Goal: Task Accomplishment & Management: Manage account settings

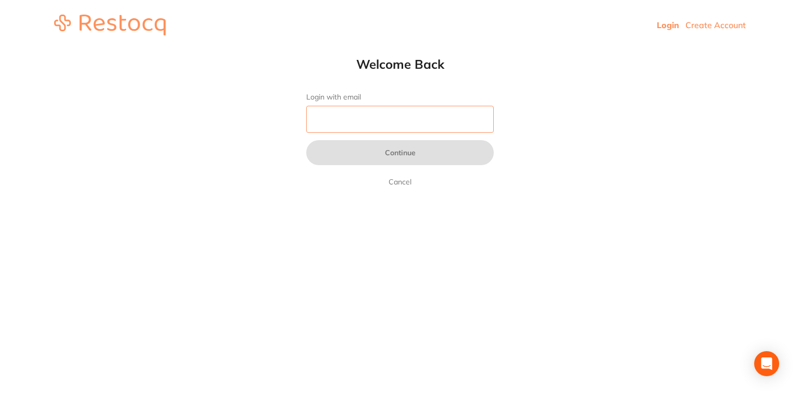
click at [369, 129] on input "Login with email" at bounding box center [399, 119] width 187 height 27
type input "[EMAIL_ADDRESS][DOMAIN_NAME]"
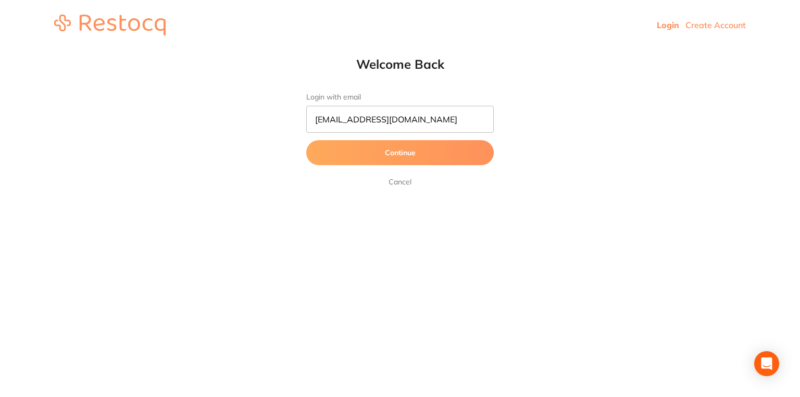
click at [399, 152] on button "Continue" at bounding box center [399, 152] width 187 height 25
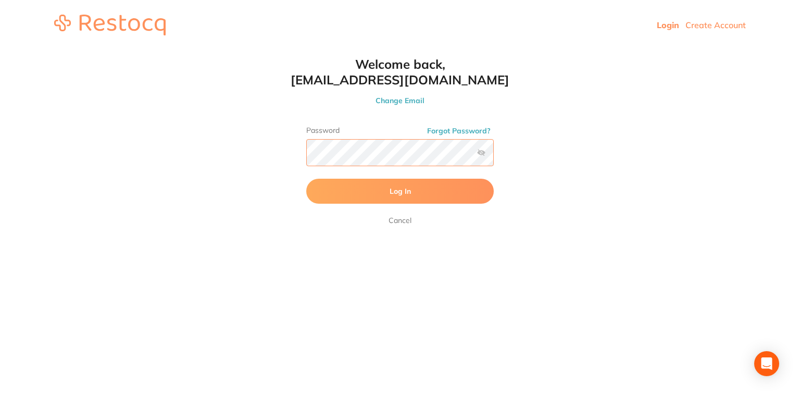
click at [306, 179] on button "Log In" at bounding box center [399, 191] width 187 height 25
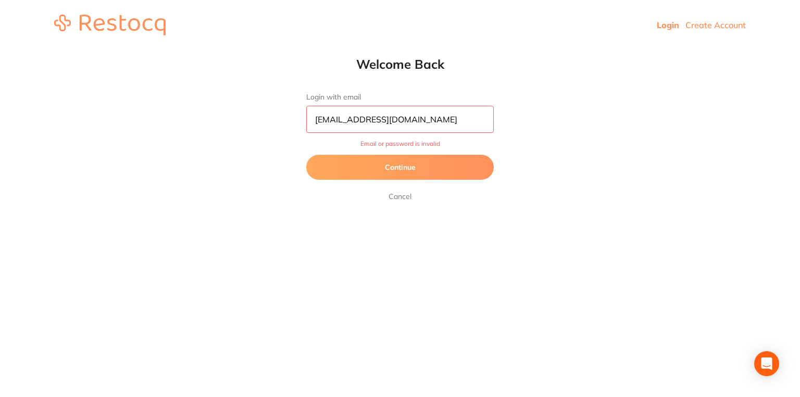
click at [405, 195] on link "Cancel" at bounding box center [399, 196] width 27 height 12
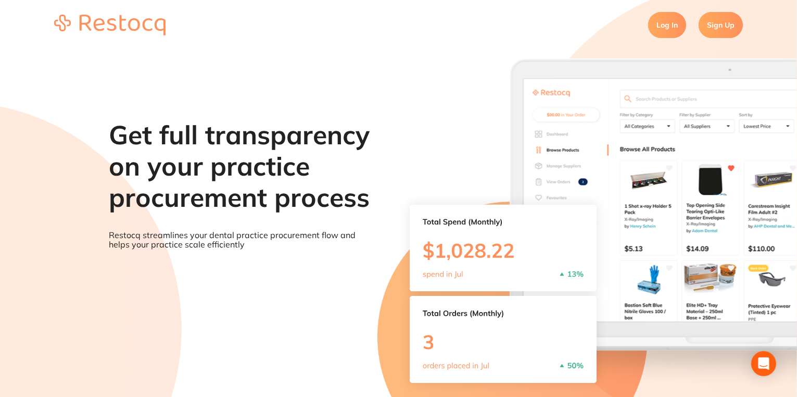
click at [666, 30] on link "Log In" at bounding box center [667, 25] width 38 height 26
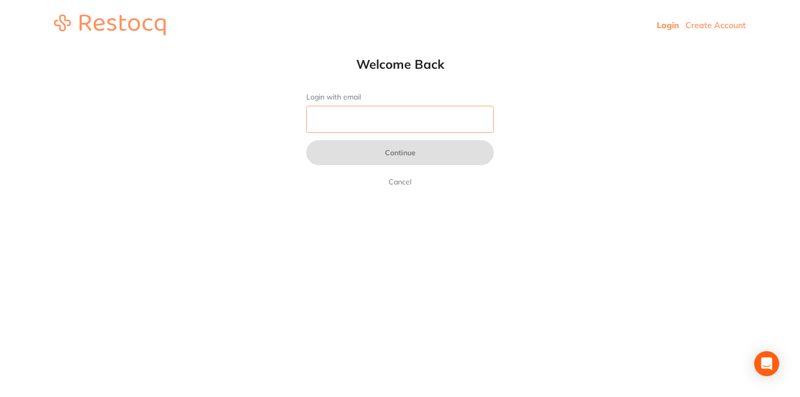
click at [436, 124] on input "Login with email" at bounding box center [399, 119] width 187 height 27
type input "[EMAIL_ADDRESS][DOMAIN_NAME]"
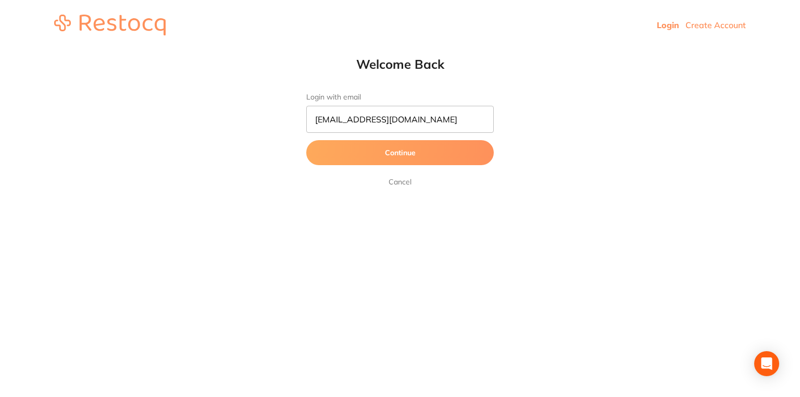
click at [434, 153] on button "Continue" at bounding box center [399, 152] width 187 height 25
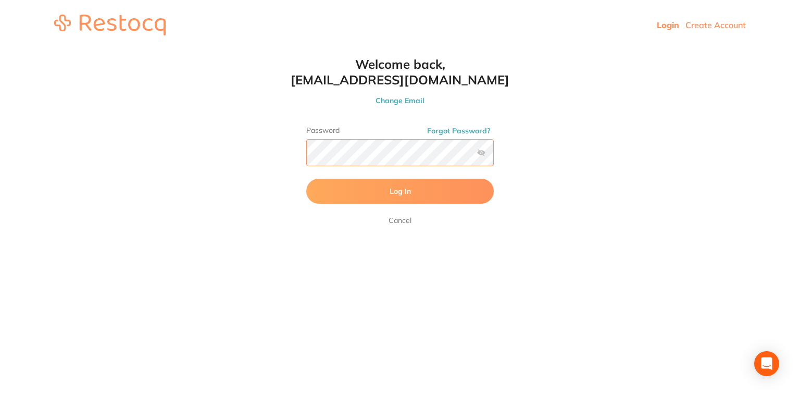
click at [306, 179] on button "Log In" at bounding box center [399, 191] width 187 height 25
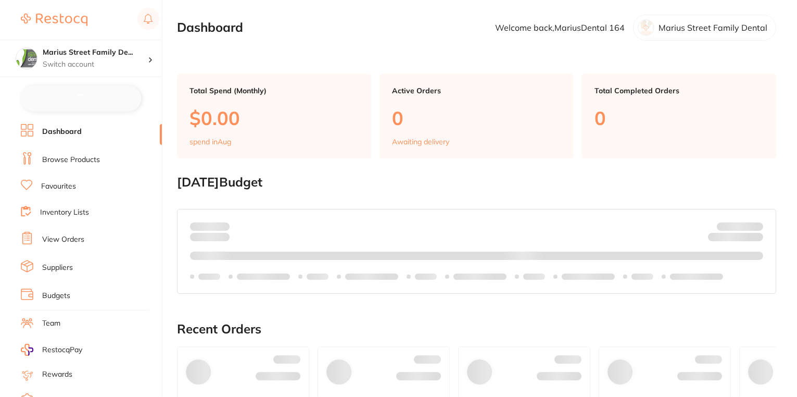
checkbox input "false"
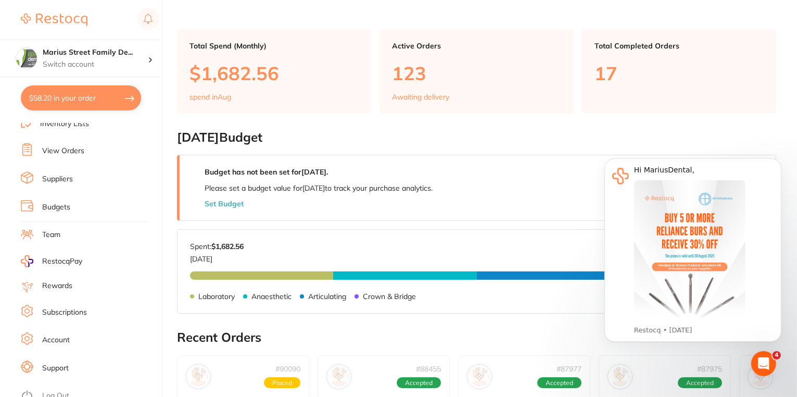
scroll to position [208, 0]
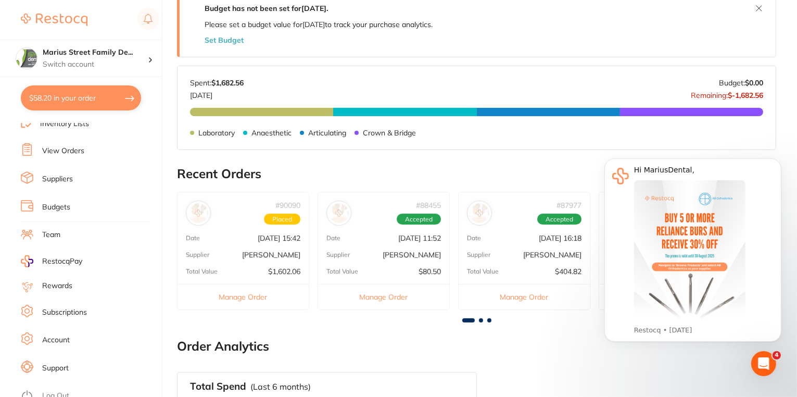
click at [53, 363] on link "Support" at bounding box center [55, 368] width 27 height 10
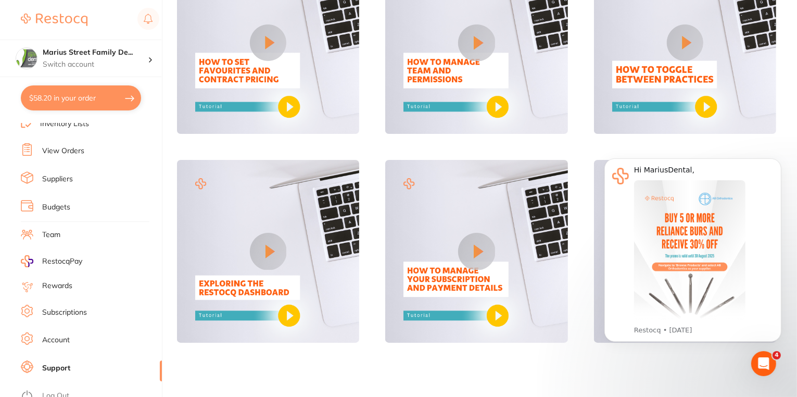
scroll to position [664, 0]
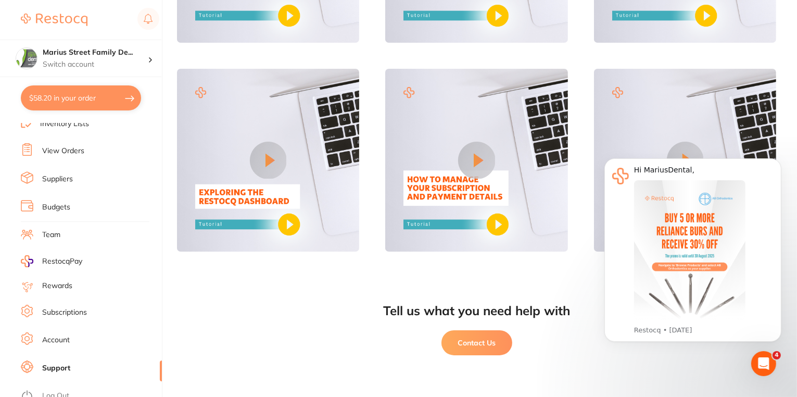
click at [467, 346] on button "Contact Us" at bounding box center [477, 342] width 71 height 25
